Goal: Task Accomplishment & Management: Complete application form

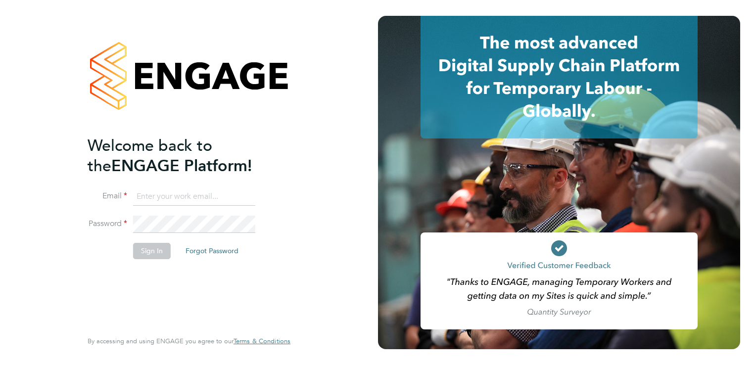
type input "mark@infinityqms.co.uk"
click at [208, 211] on li "Email mark@infinityqms.co.uk" at bounding box center [184, 202] width 193 height 28
click at [161, 246] on button "Sign In" at bounding box center [152, 251] width 38 height 16
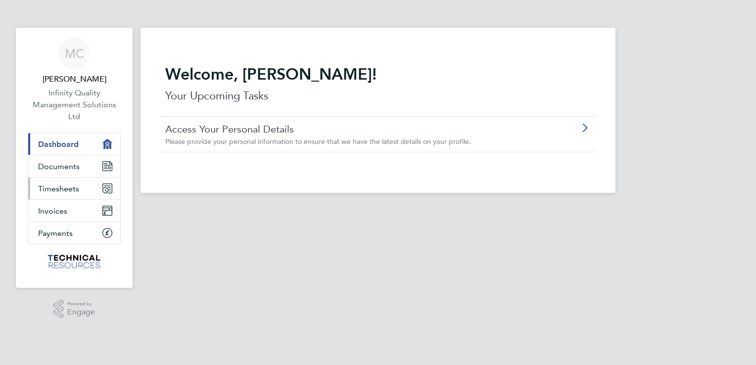
click at [70, 187] on span "Timesheets" at bounding box center [58, 188] width 41 height 9
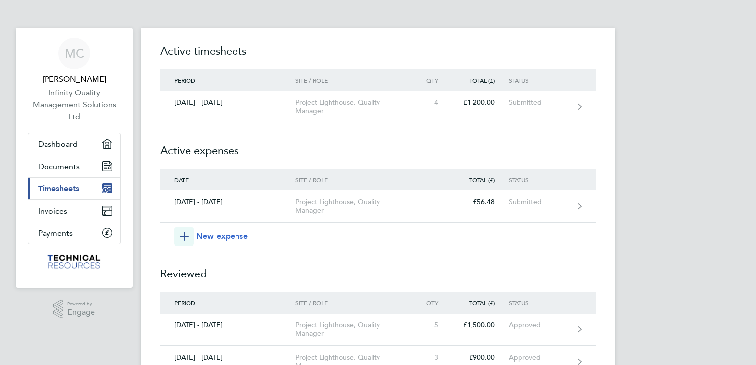
click at [227, 236] on span "New expense" at bounding box center [221, 236] width 51 height 12
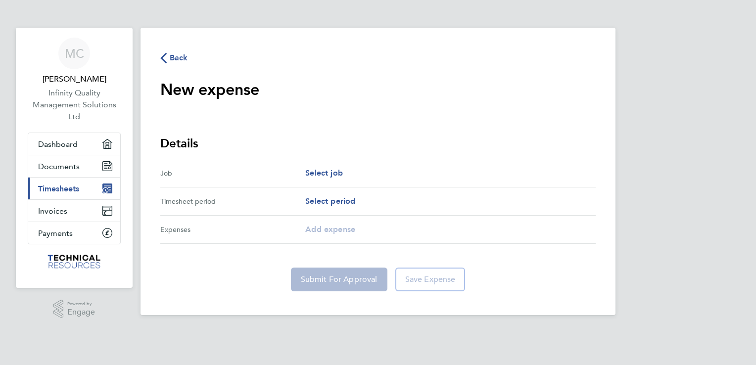
click at [349, 179] on div "Job Select job" at bounding box center [377, 173] width 435 height 28
click at [330, 174] on span "Select job" at bounding box center [324, 172] width 38 height 9
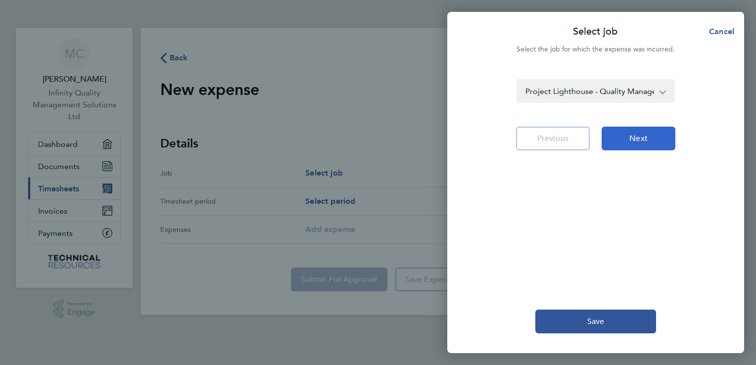
click at [626, 139] on button "Next" at bounding box center [638, 139] width 74 height 24
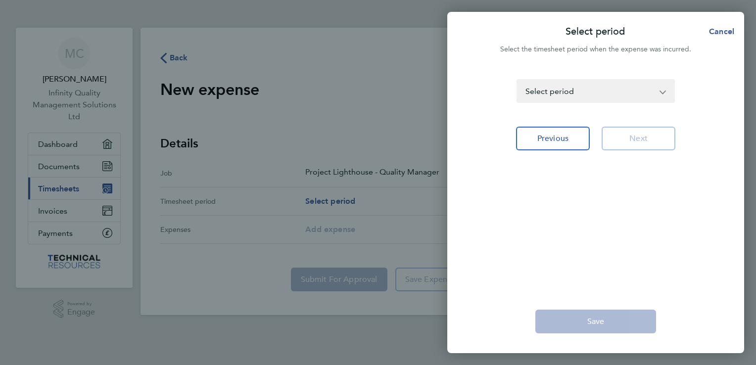
click at [643, 90] on select "[DATE] - [DATE] [DATE] - [DATE] [DATE] - [DATE] [DATE] - [DATE] [DATE] - [DATE]…" at bounding box center [589, 91] width 144 height 22
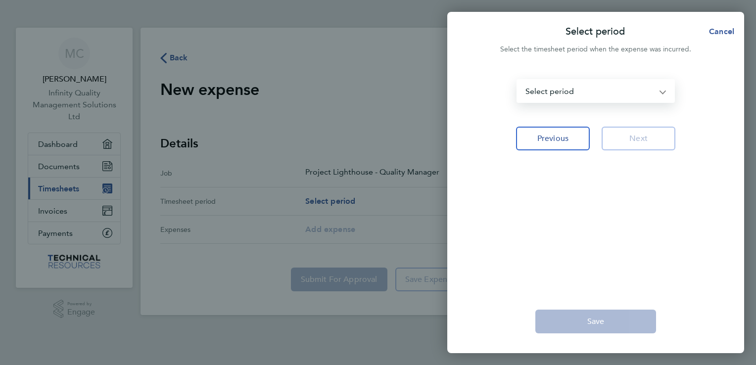
select select "21: Object"
click at [517, 80] on select "[DATE] - [DATE] [DATE] - [DATE] [DATE] - [DATE] [DATE] - [DATE] [DATE] - [DATE]…" at bounding box center [589, 91] width 144 height 22
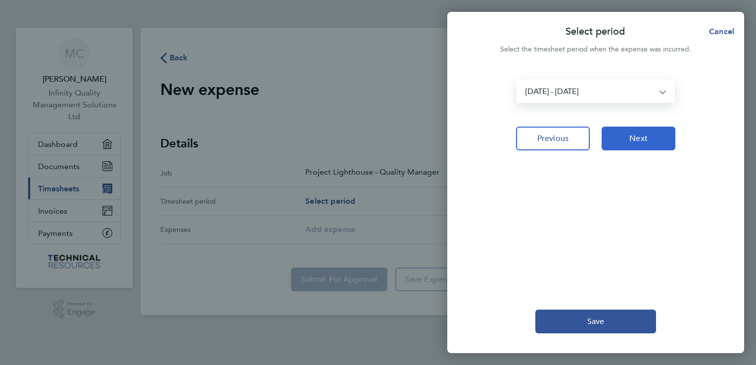
click at [632, 141] on span "Next" at bounding box center [638, 139] width 18 height 10
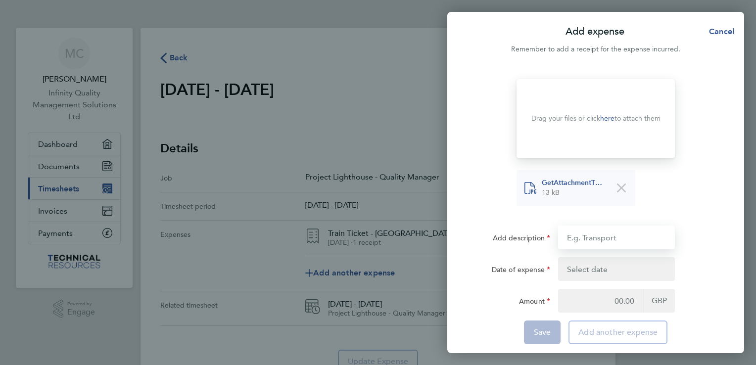
click at [605, 241] on input "Add description" at bounding box center [616, 238] width 117 height 24
type input "Taxi - Train Station to Dockyard"
click at [609, 264] on button "button" at bounding box center [616, 269] width 117 height 24
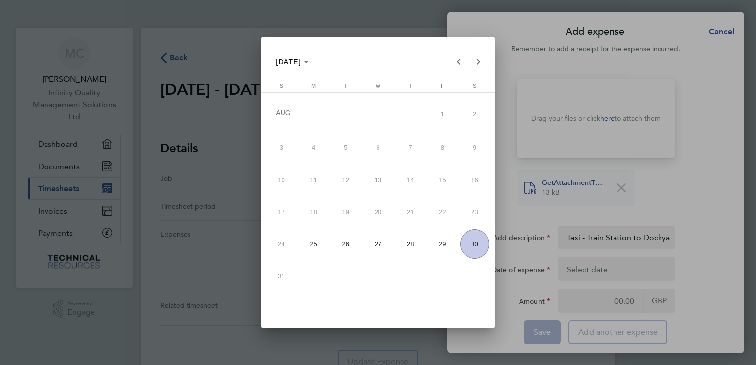
click at [419, 246] on span "28" at bounding box center [410, 243] width 29 height 29
type input "[DATE]"
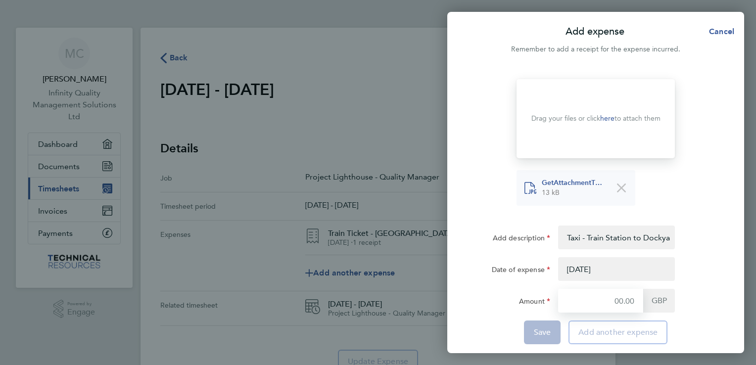
click at [599, 294] on input "Amount" at bounding box center [600, 301] width 85 height 24
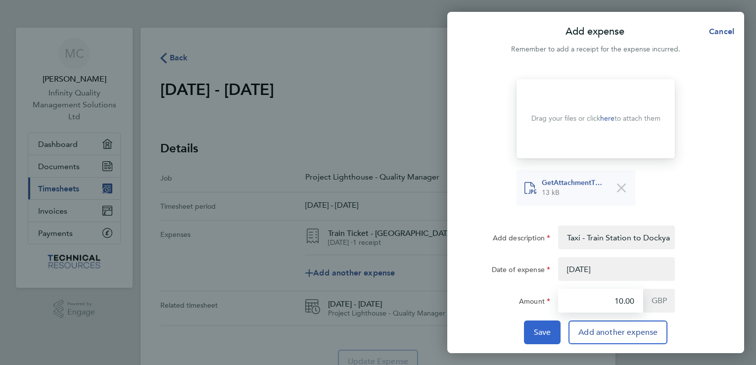
type input "10.00"
click at [544, 330] on span "Save" at bounding box center [542, 332] width 17 height 10
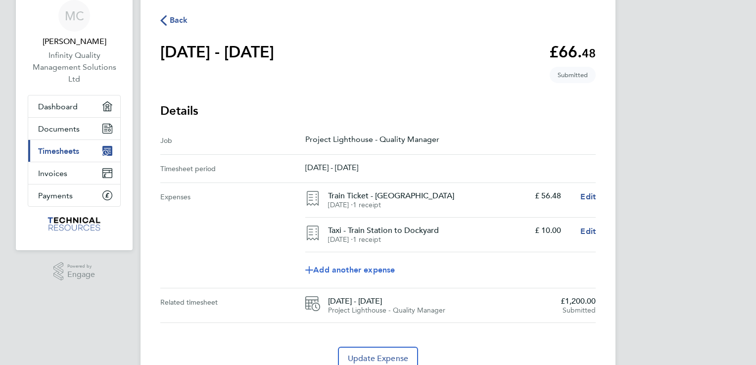
scroll to position [82, 0]
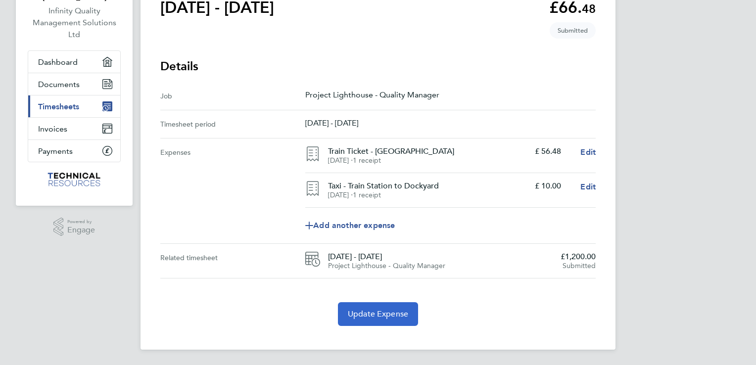
click at [395, 316] on span "Update Expense" at bounding box center [378, 314] width 60 height 10
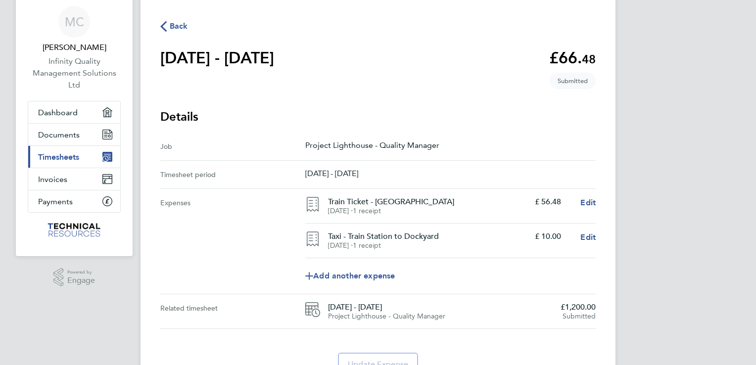
scroll to position [0, 0]
